Goal: Task Accomplishment & Management: Manage account settings

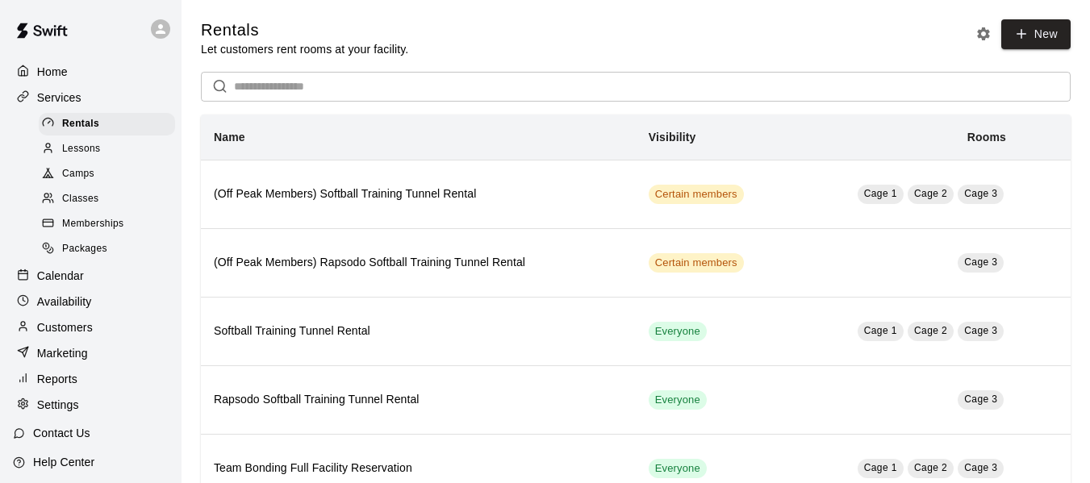
click at [68, 96] on p "Services" at bounding box center [59, 98] width 44 height 16
click at [82, 74] on div "Home" at bounding box center [91, 72] width 156 height 24
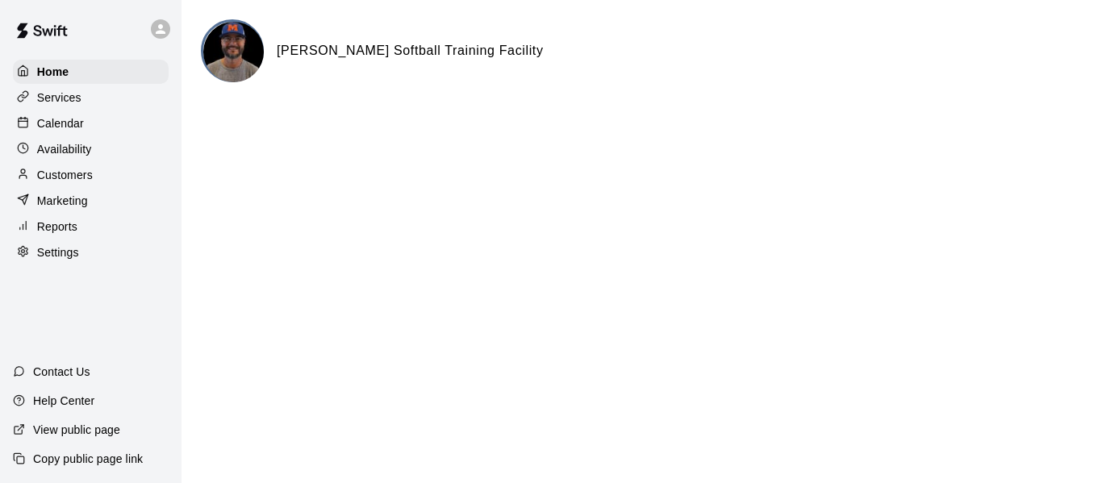
click at [76, 122] on p "Calendar" at bounding box center [60, 123] width 47 height 16
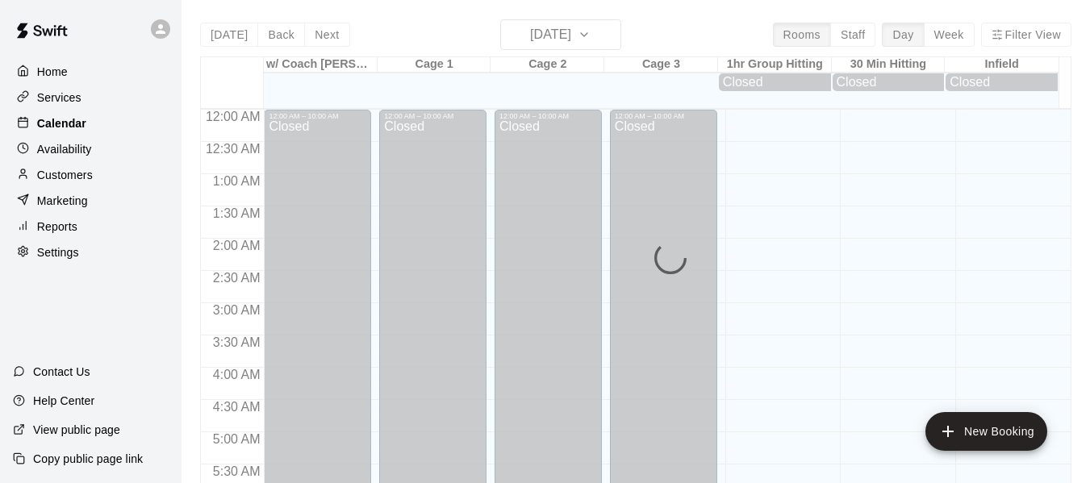
scroll to position [741, 0]
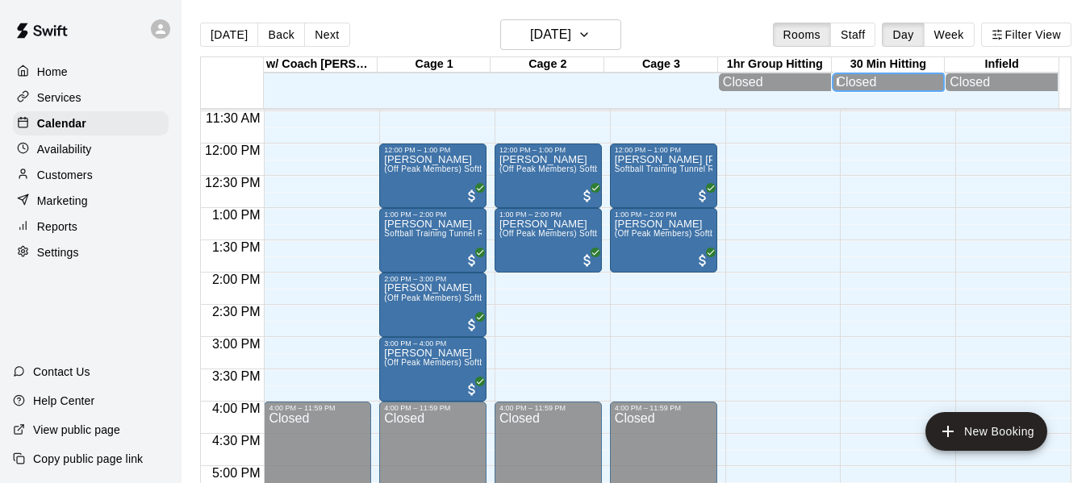
click at [847, 90] on div "Closed" at bounding box center [889, 82] width 104 height 15
click at [661, 173] on span "Softball Training Tunnel Rental" at bounding box center [674, 169] width 119 height 9
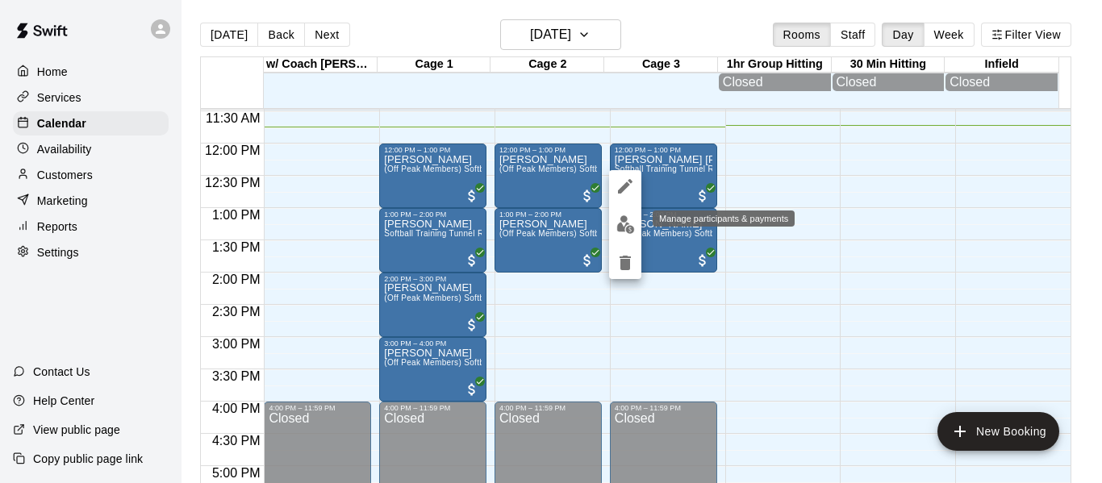
click at [621, 221] on img "edit" at bounding box center [626, 224] width 19 height 19
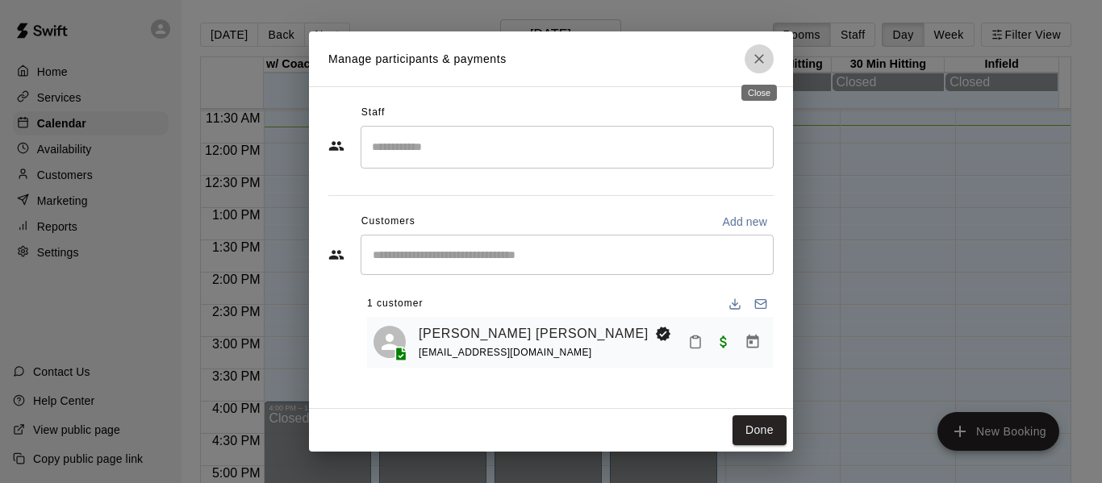
click at [766, 65] on icon "Close" at bounding box center [759, 59] width 16 height 16
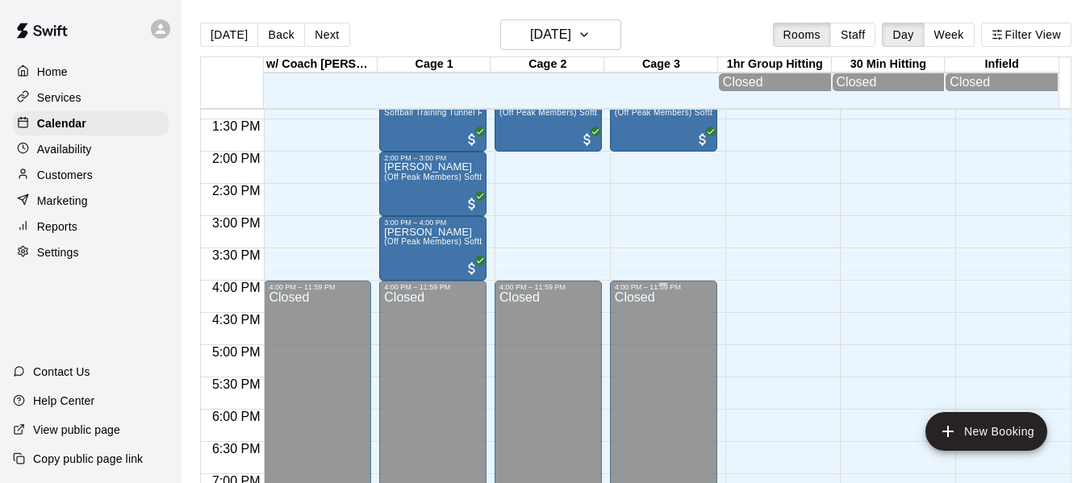
scroll to position [902, 0]
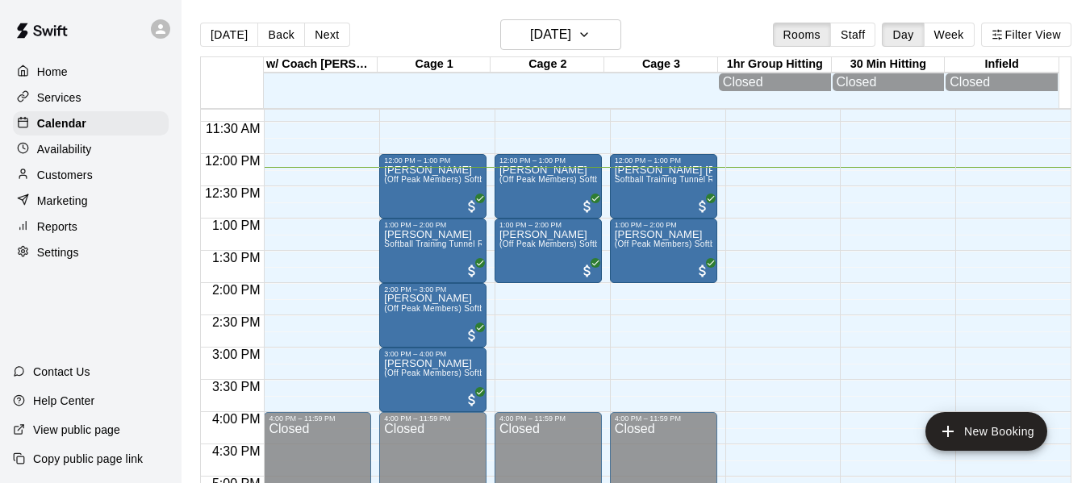
scroll to position [731, 0]
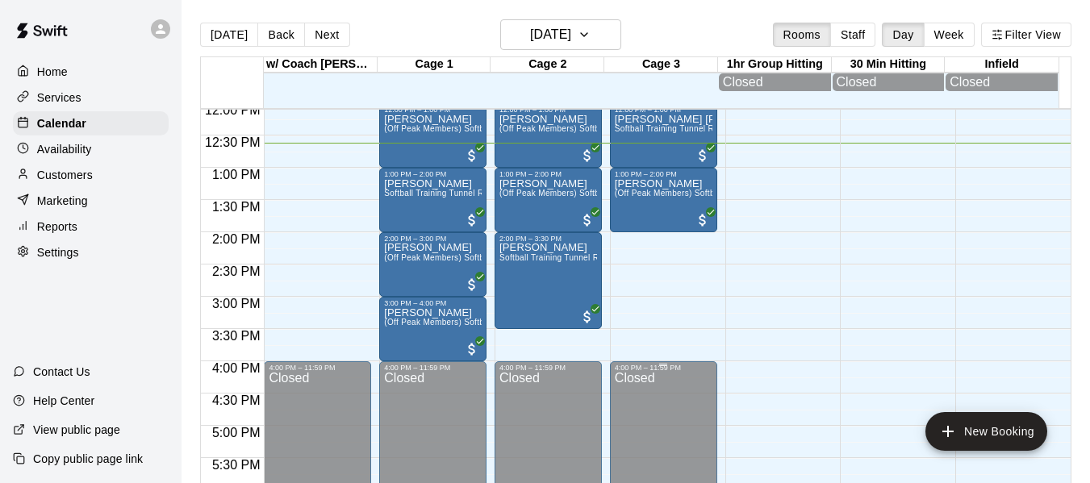
scroll to position [775, 0]
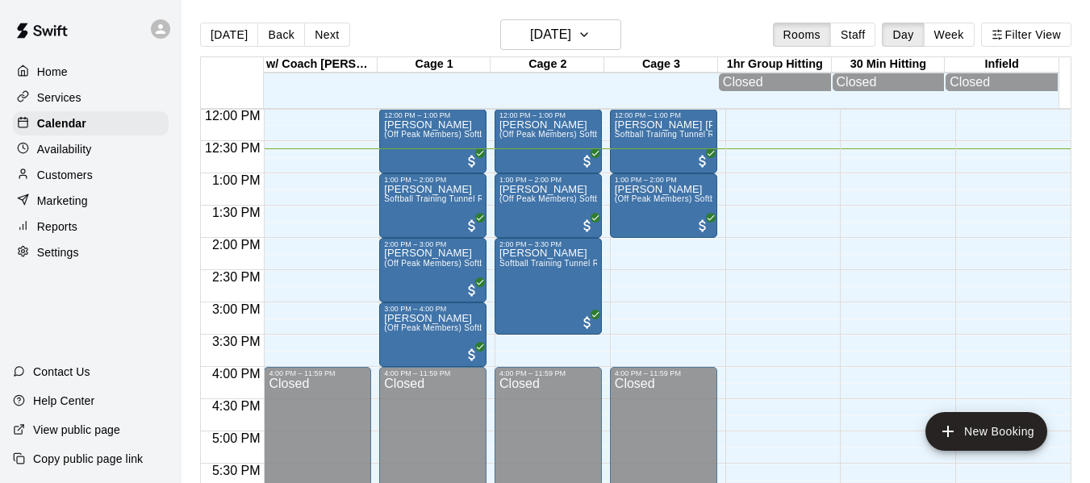
drag, startPoint x: 709, startPoint y: 357, endPoint x: 779, endPoint y: 387, distance: 76.0
click at [779, 387] on div at bounding box center [778, 108] width 107 height 1549
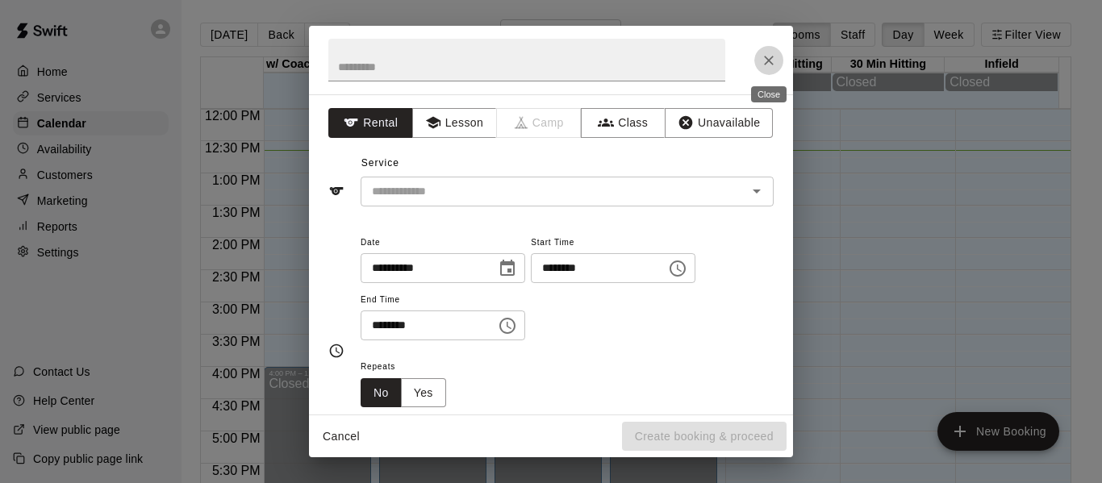
click at [767, 54] on icon "Close" at bounding box center [769, 60] width 16 height 16
